Goal: Task Accomplishment & Management: Complete application form

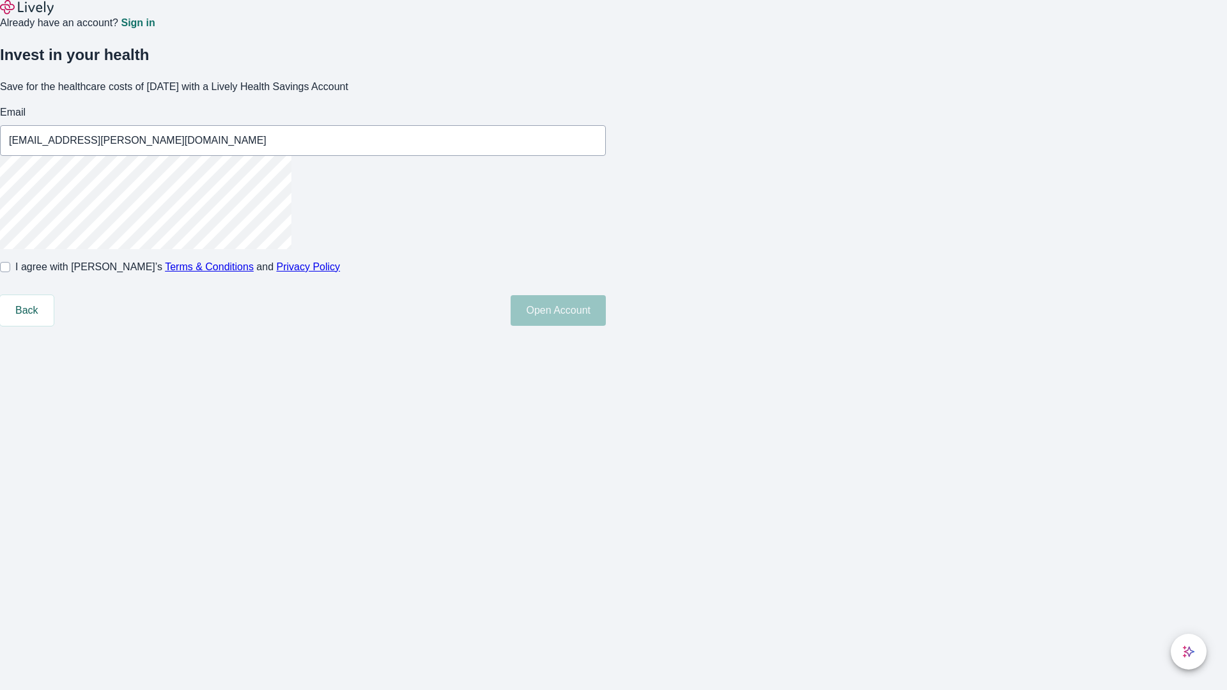
click at [10, 272] on input "I agree with Lively’s Terms & Conditions and Privacy Policy" at bounding box center [5, 267] width 10 height 10
checkbox input "true"
click at [606, 326] on button "Open Account" at bounding box center [557, 310] width 95 height 31
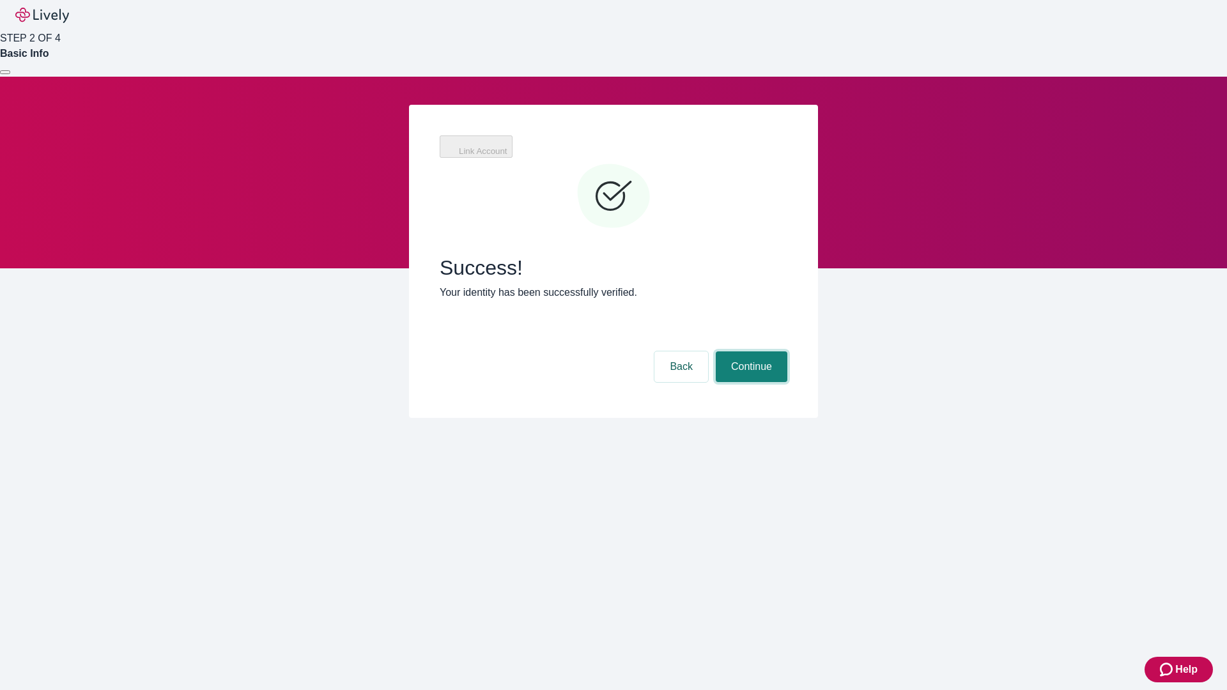
click at [749, 351] on button "Continue" at bounding box center [752, 366] width 72 height 31
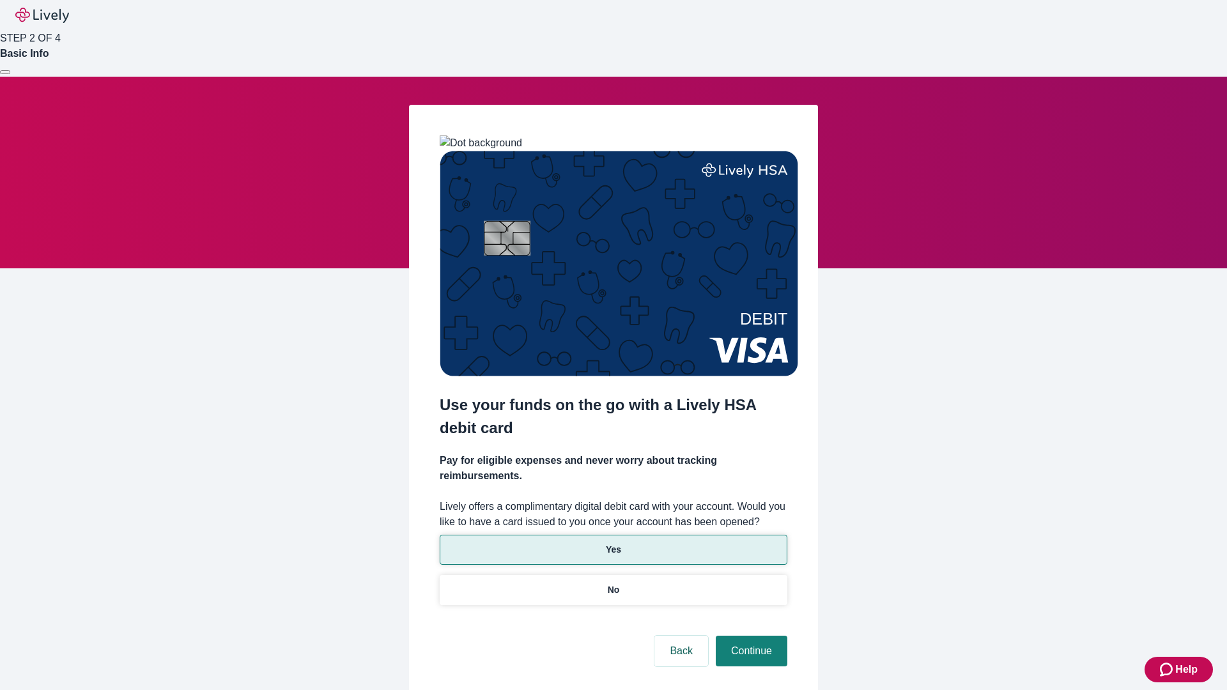
click at [613, 543] on p "Yes" at bounding box center [613, 549] width 15 height 13
click at [749, 636] on button "Continue" at bounding box center [752, 651] width 72 height 31
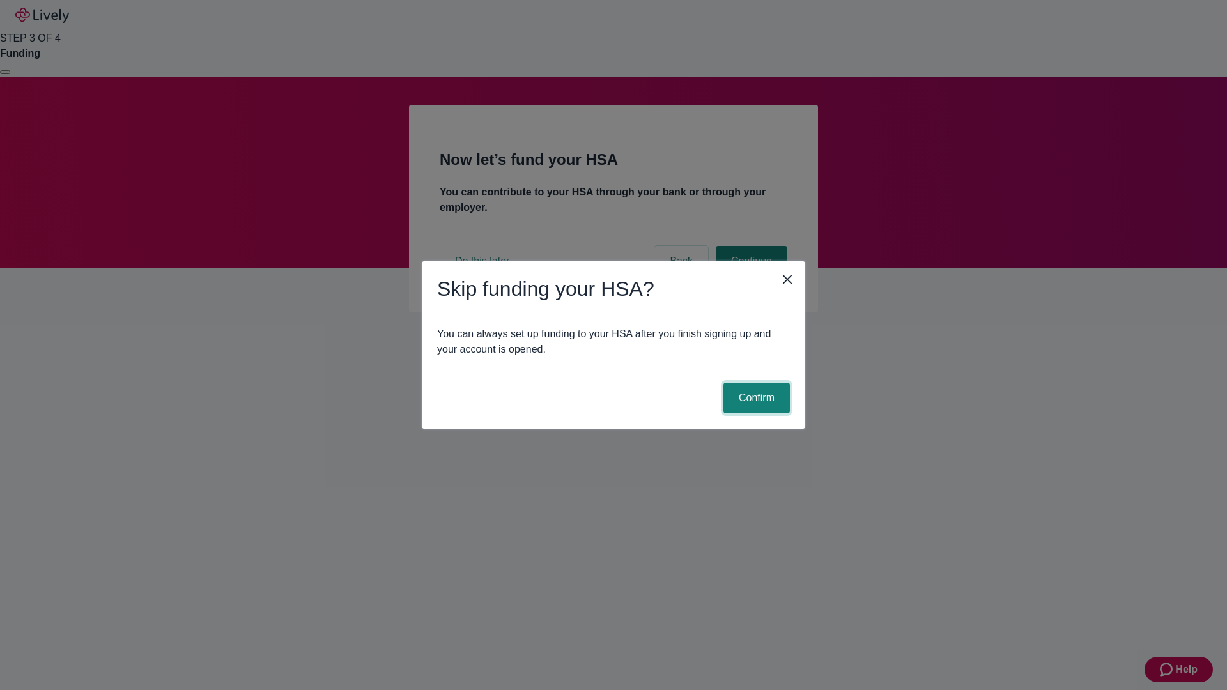
click at [755, 398] on button "Confirm" at bounding box center [756, 398] width 66 height 31
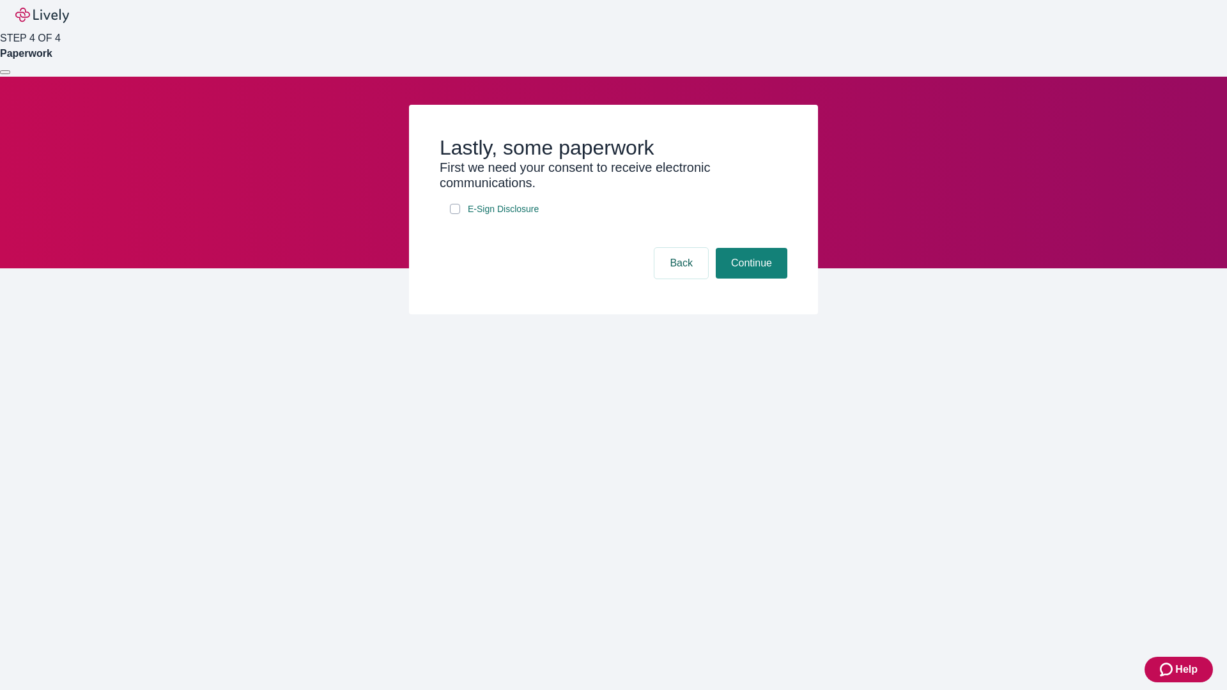
click at [455, 214] on input "E-Sign Disclosure" at bounding box center [455, 209] width 10 height 10
checkbox input "true"
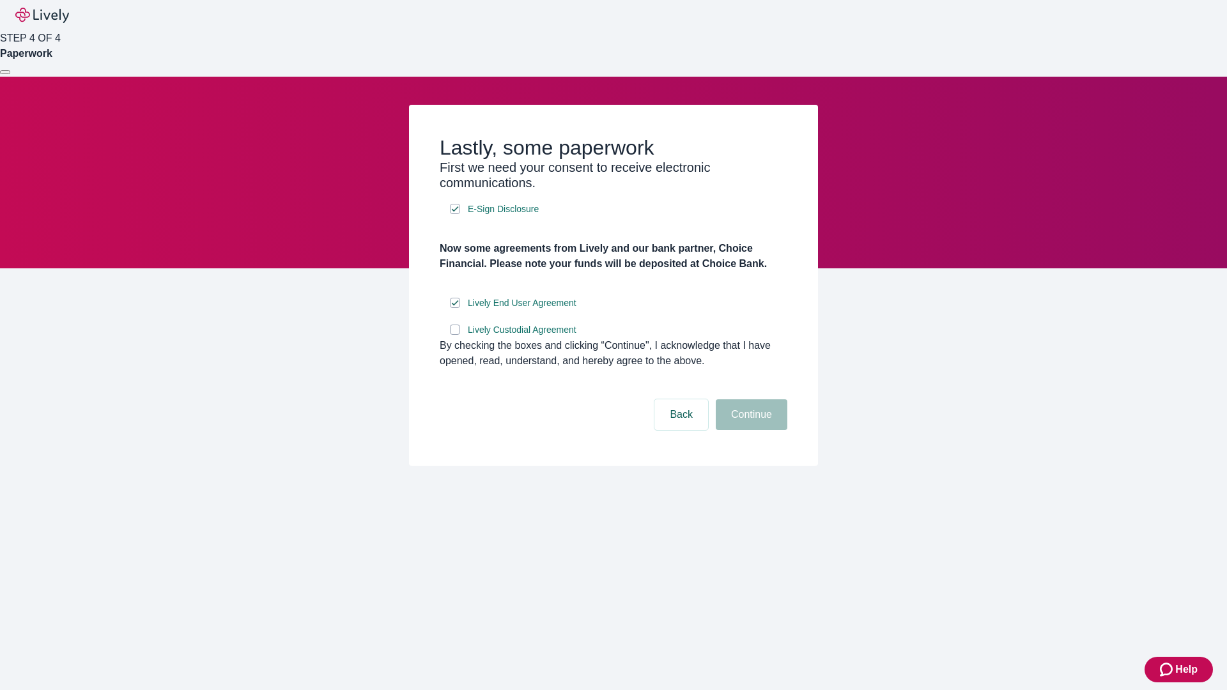
click at [455, 335] on input "Lively Custodial Agreement" at bounding box center [455, 330] width 10 height 10
checkbox input "true"
click at [749, 430] on button "Continue" at bounding box center [752, 414] width 72 height 31
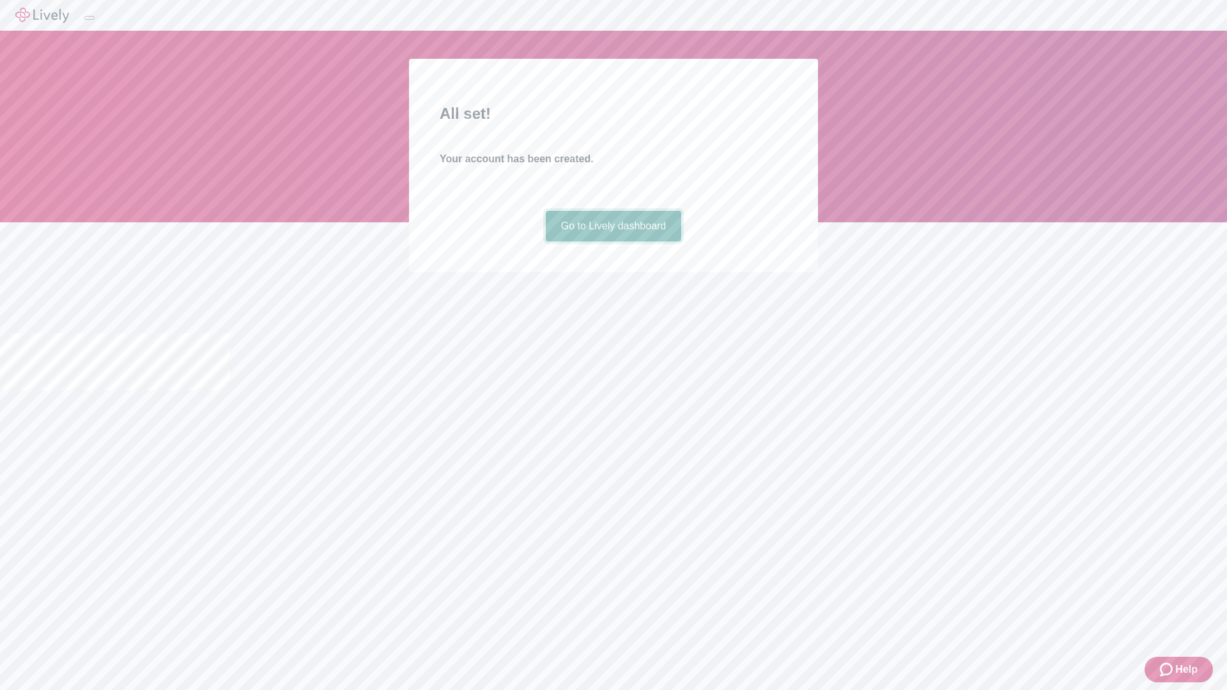
click at [613, 242] on link "Go to Lively dashboard" at bounding box center [614, 226] width 136 height 31
